Goal: Task Accomplishment & Management: Use online tool/utility

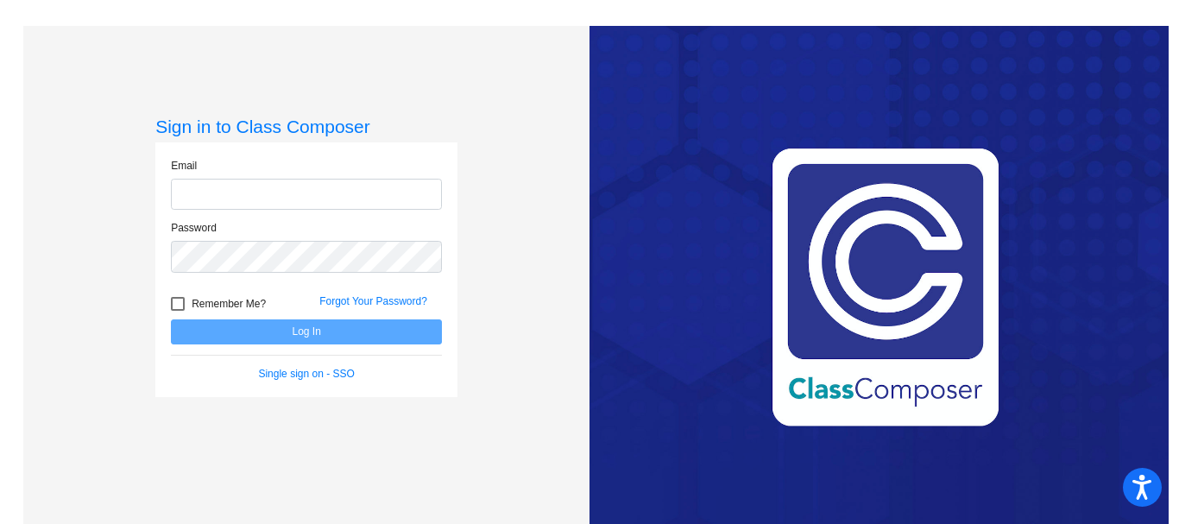
type input "[PERSON_NAME][EMAIL_ADDRESS][PERSON_NAME][DOMAIN_NAME]"
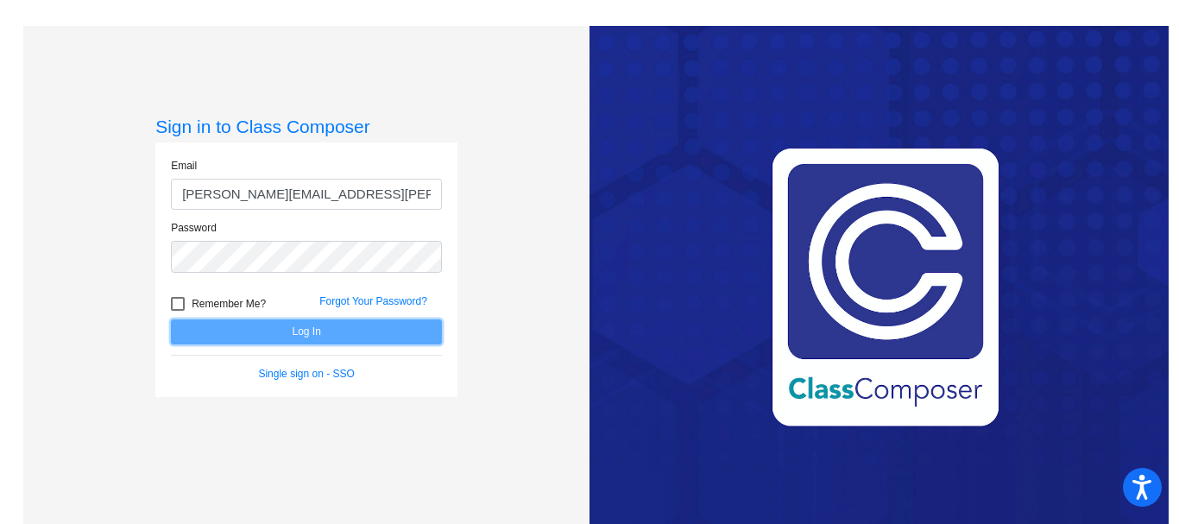
click at [313, 333] on button "Log In" at bounding box center [306, 331] width 271 height 25
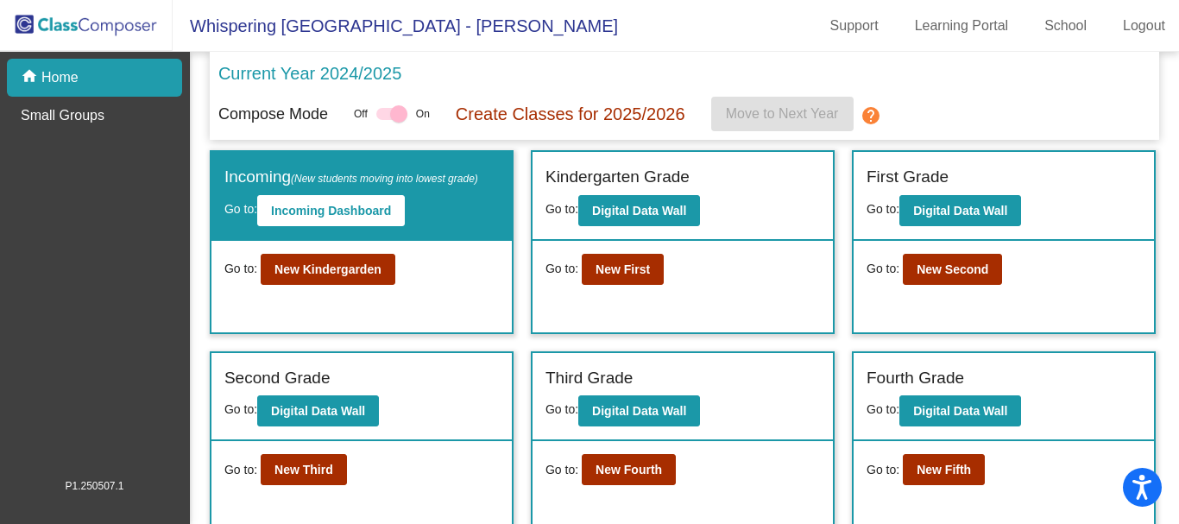
scroll to position [120, 0]
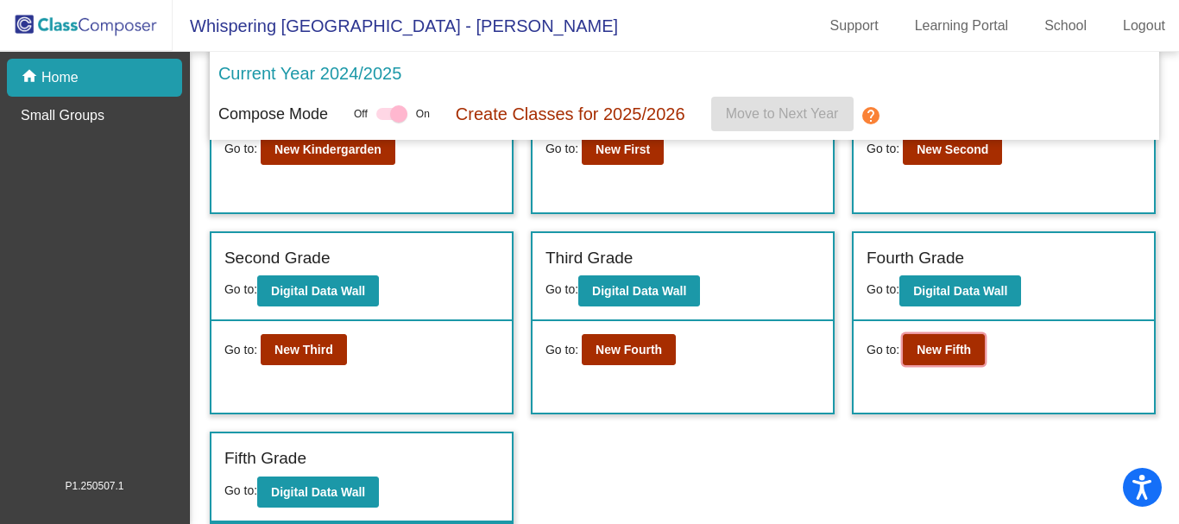
click at [957, 360] on button "New Fifth" at bounding box center [944, 349] width 82 height 31
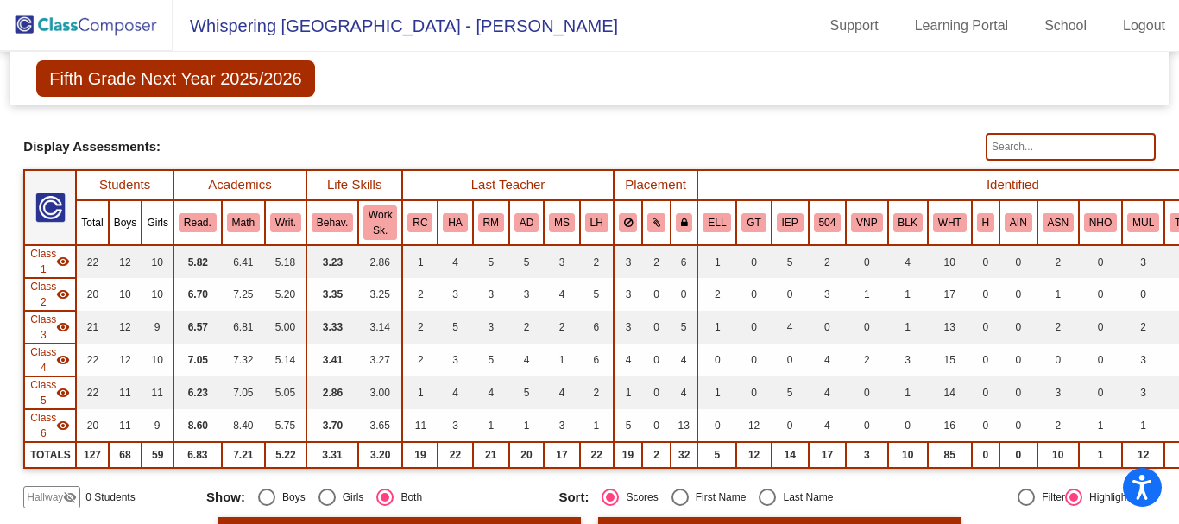
click at [1115, 139] on input "text" at bounding box center [1071, 147] width 170 height 28
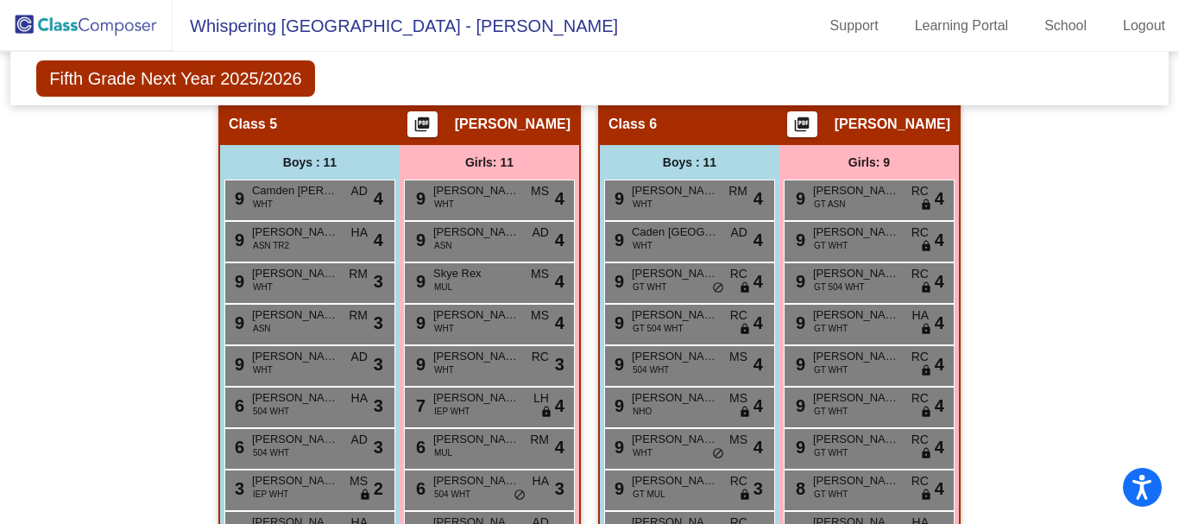
scroll to position [1598, 0]
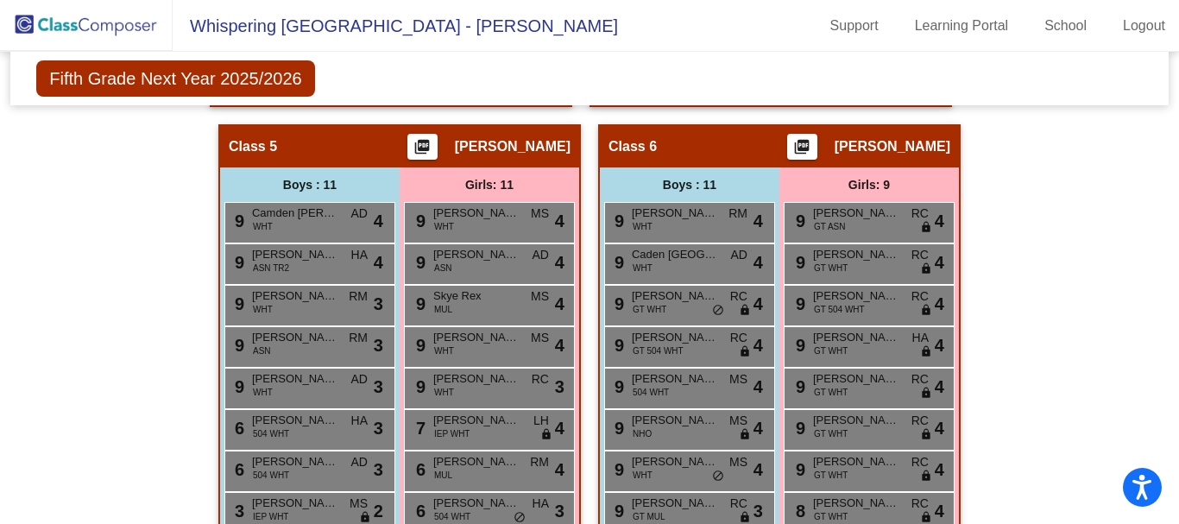
type input "[PERSON_NAME]"
click at [100, 23] on img at bounding box center [86, 25] width 173 height 51
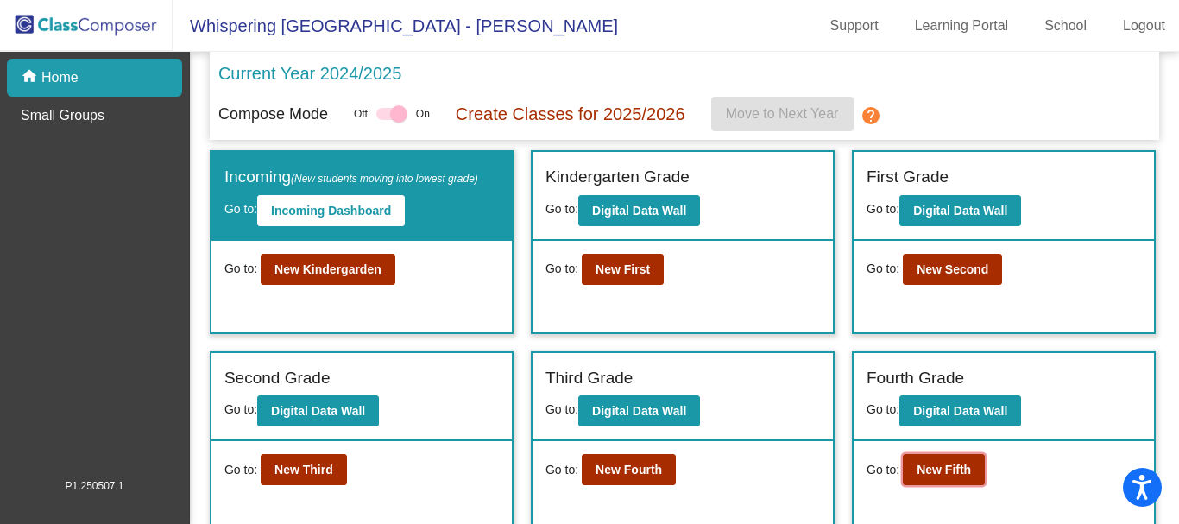
click at [926, 460] on button "New Fifth" at bounding box center [944, 469] width 82 height 31
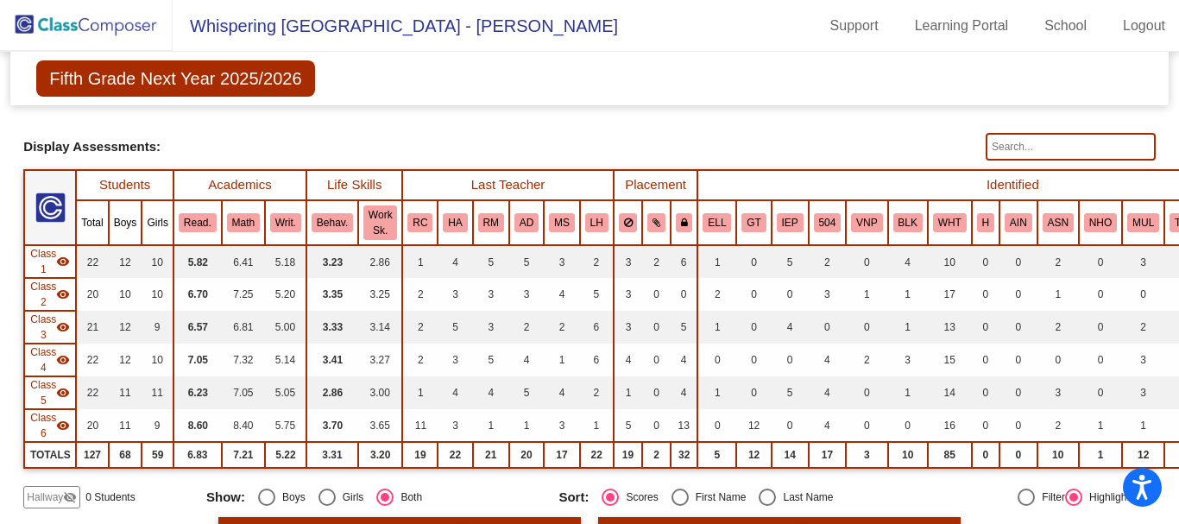
click at [1115, 153] on input "text" at bounding box center [1071, 147] width 170 height 28
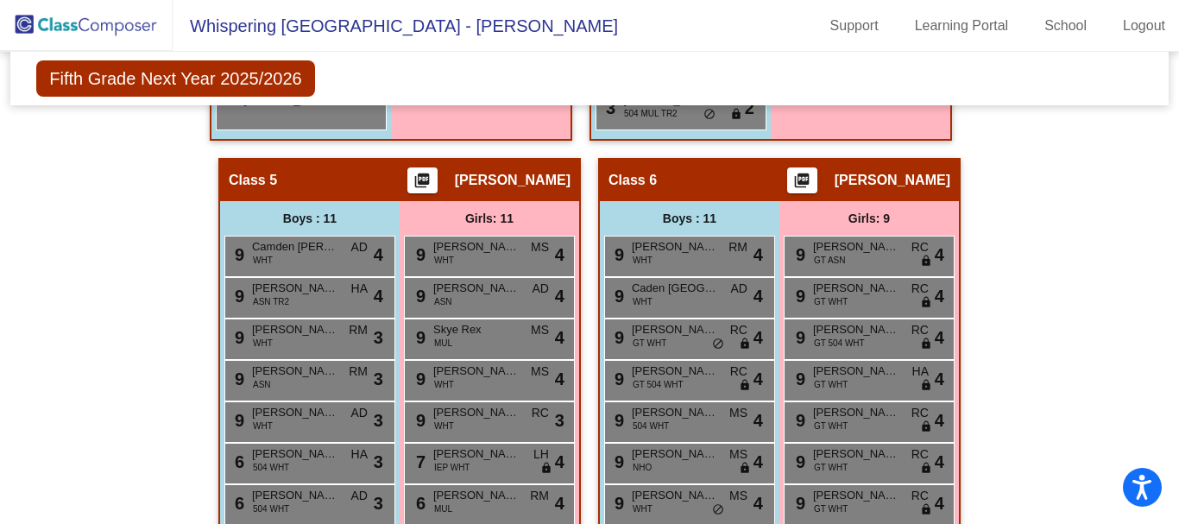
scroll to position [1563, 0]
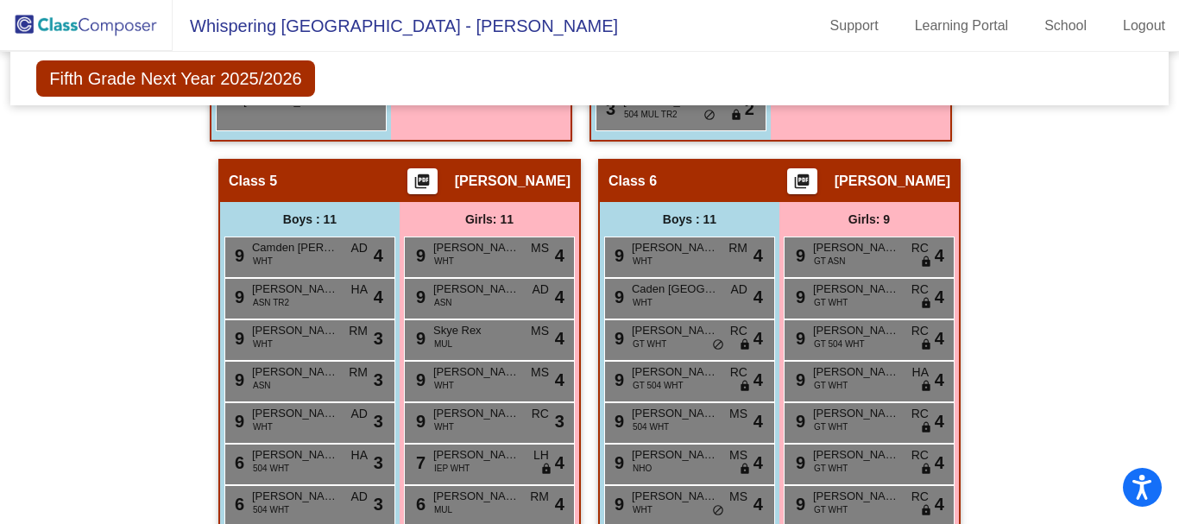
type input "[PERSON_NAME]"
